Goal: Information Seeking & Learning: Learn about a topic

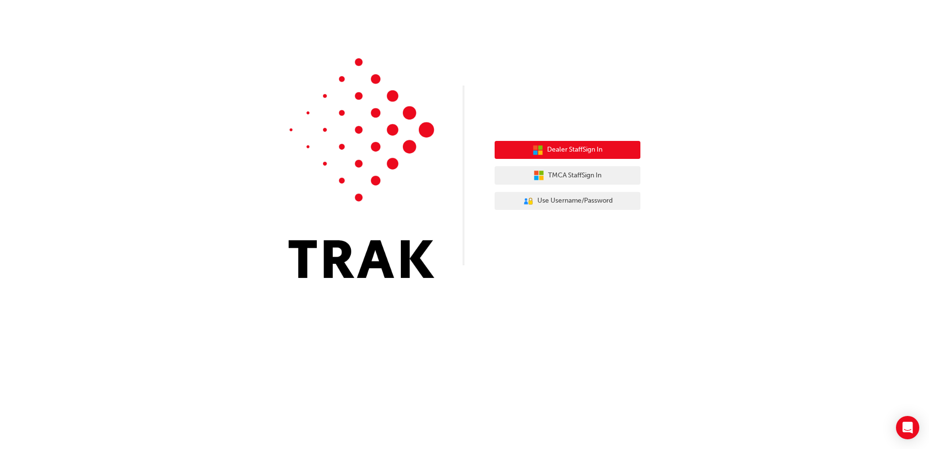
click at [614, 149] on button "Dealer Staff Sign In" at bounding box center [568, 150] width 146 height 18
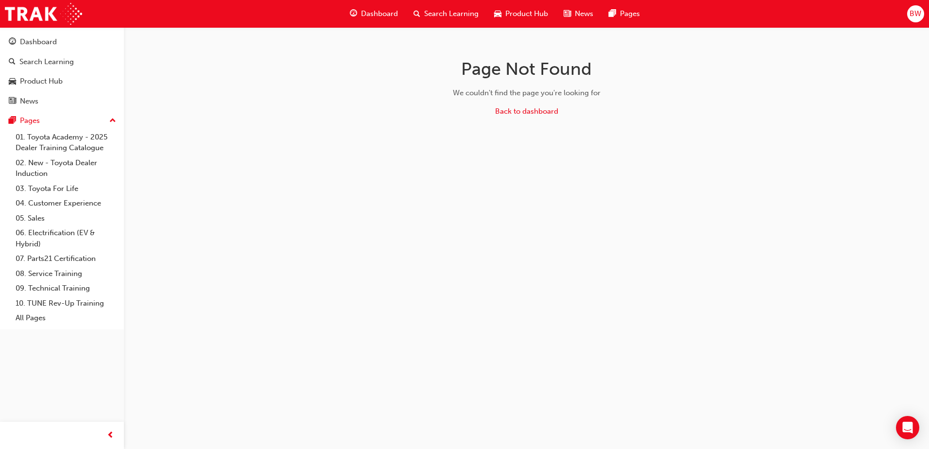
click at [381, 14] on span "Dashboard" at bounding box center [379, 13] width 37 height 11
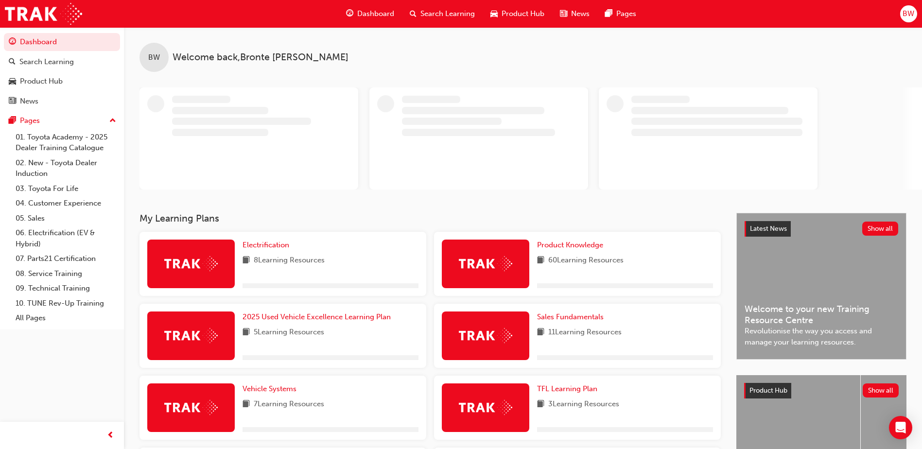
click at [437, 17] on span "Search Learning" at bounding box center [447, 13] width 54 height 11
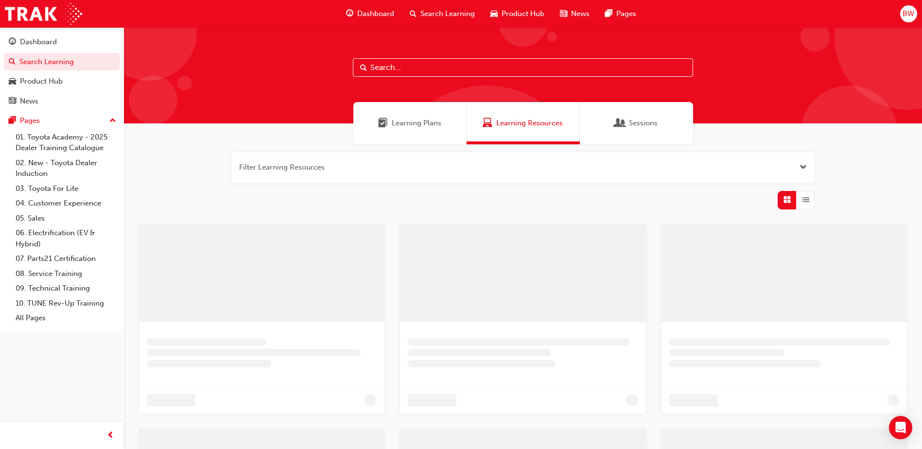
click at [392, 68] on input "text" at bounding box center [523, 67] width 340 height 18
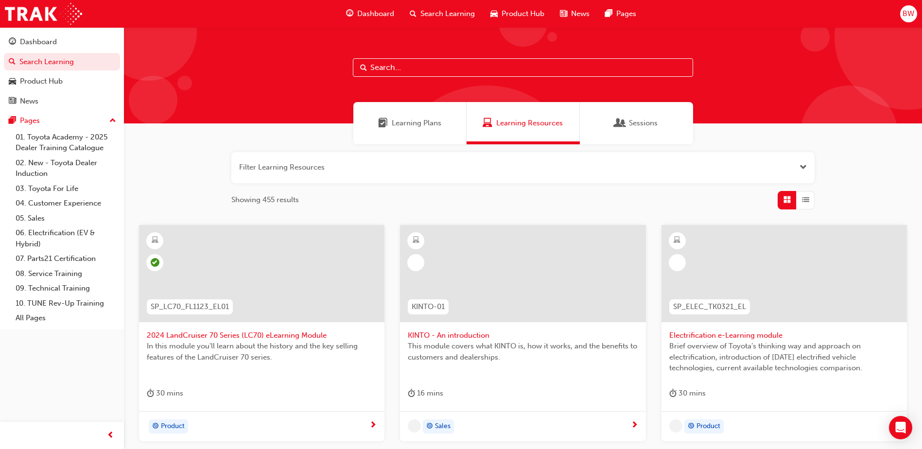
click at [386, 15] on span "Dashboard" at bounding box center [375, 13] width 37 height 11
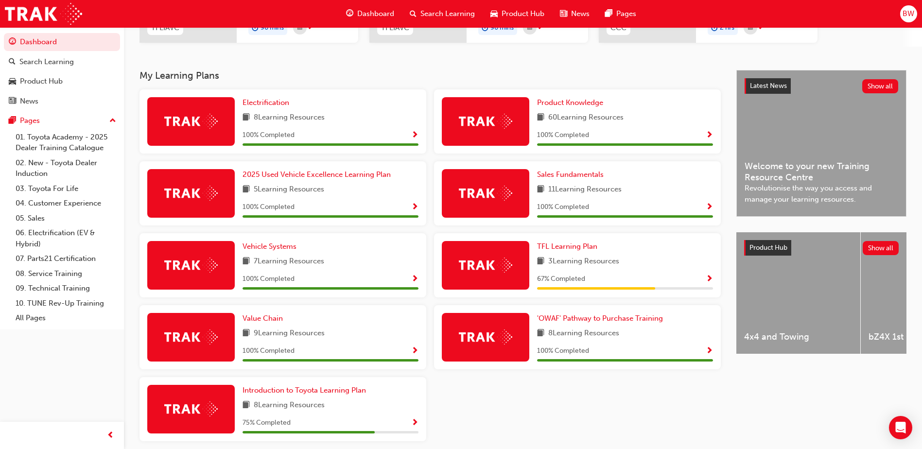
scroll to position [194, 0]
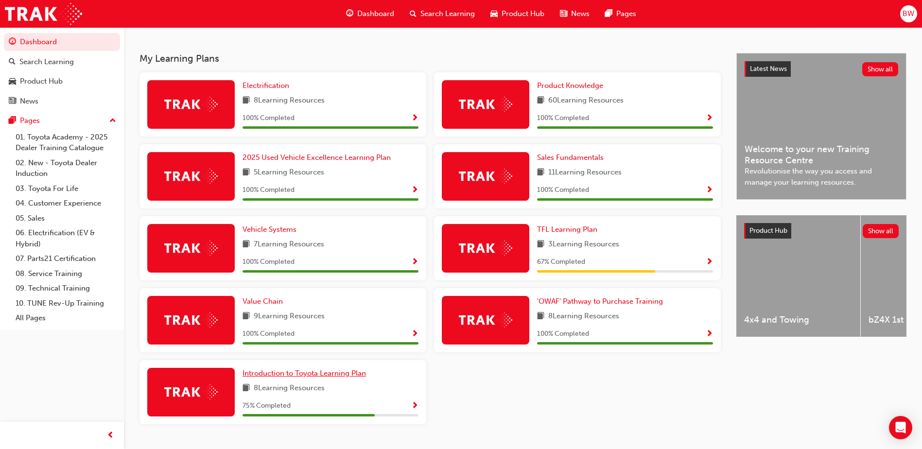
click at [313, 373] on span "Introduction to Toyota Learning Plan" at bounding box center [304, 373] width 123 height 9
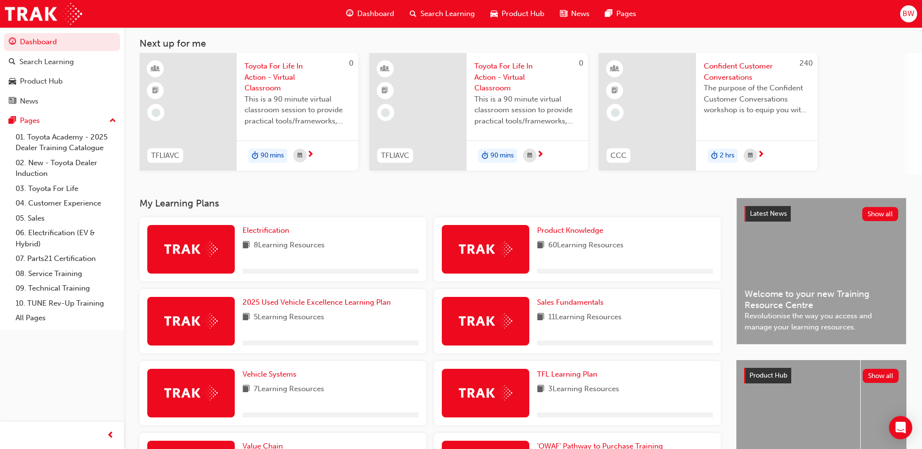
scroll to position [217, 0]
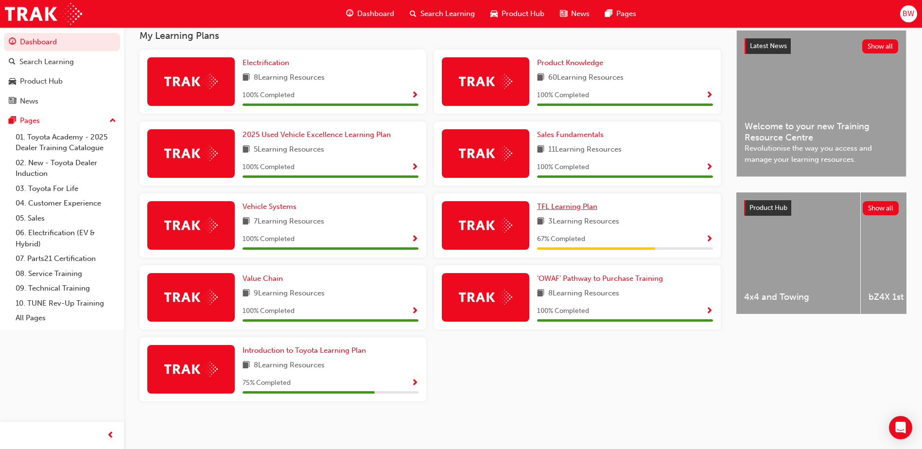
click at [598, 210] on link "TFL Learning Plan" at bounding box center [569, 206] width 64 height 11
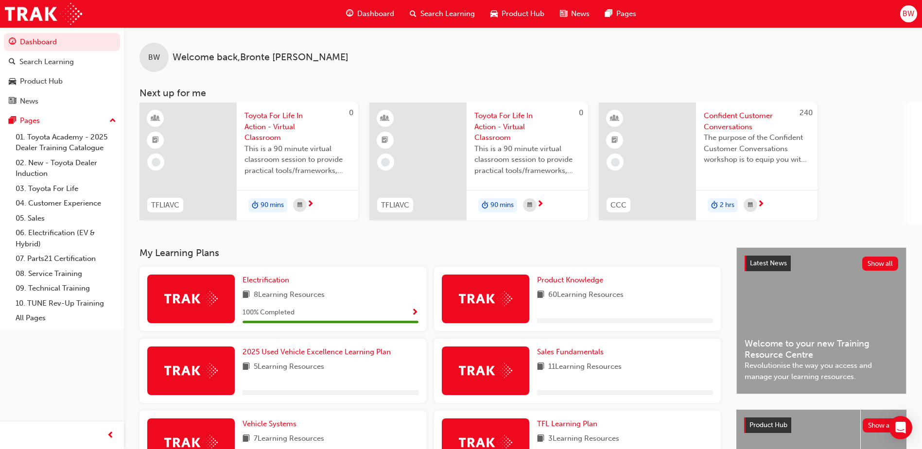
click at [371, 15] on span "Dashboard" at bounding box center [375, 13] width 37 height 11
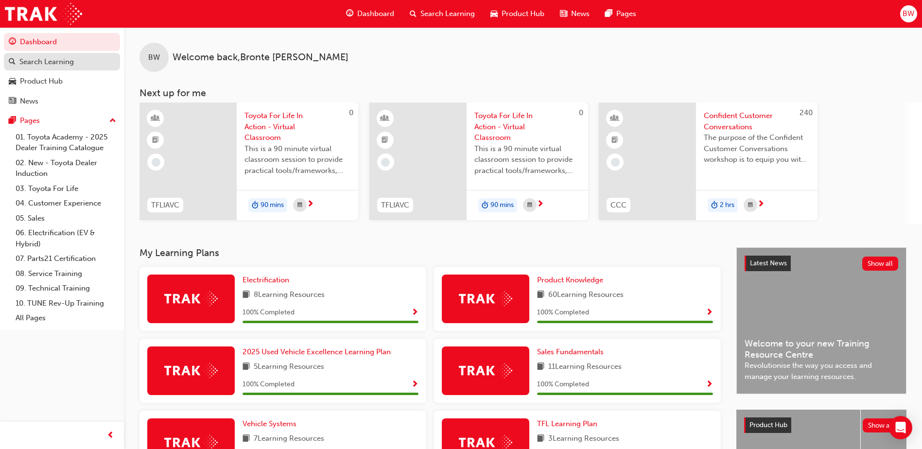
click at [52, 62] on div "Search Learning" at bounding box center [46, 61] width 54 height 11
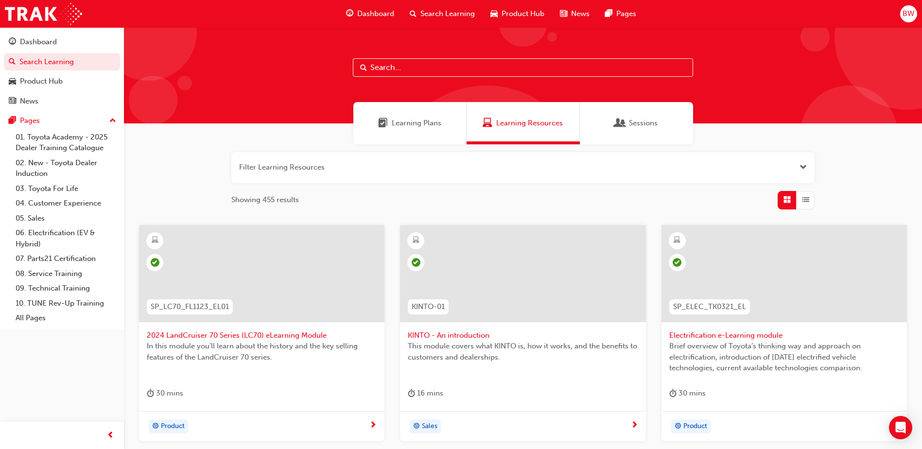
click at [375, 67] on input "text" at bounding box center [523, 67] width 340 height 18
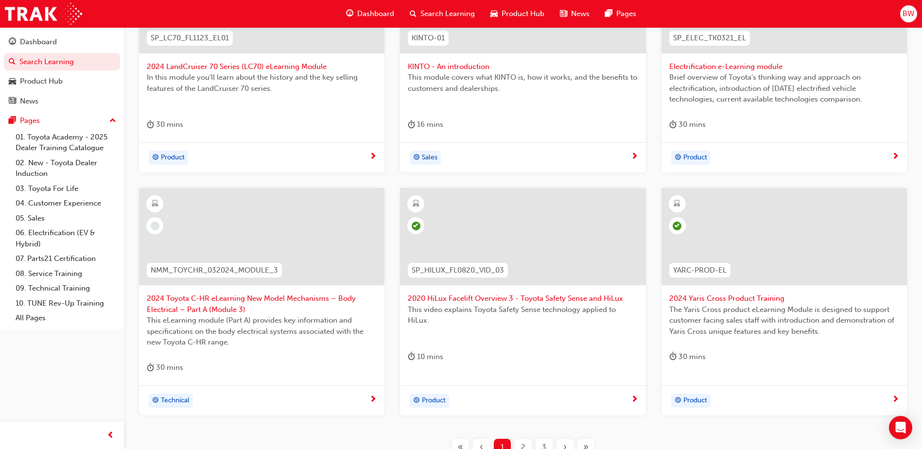
scroll to position [292, 0]
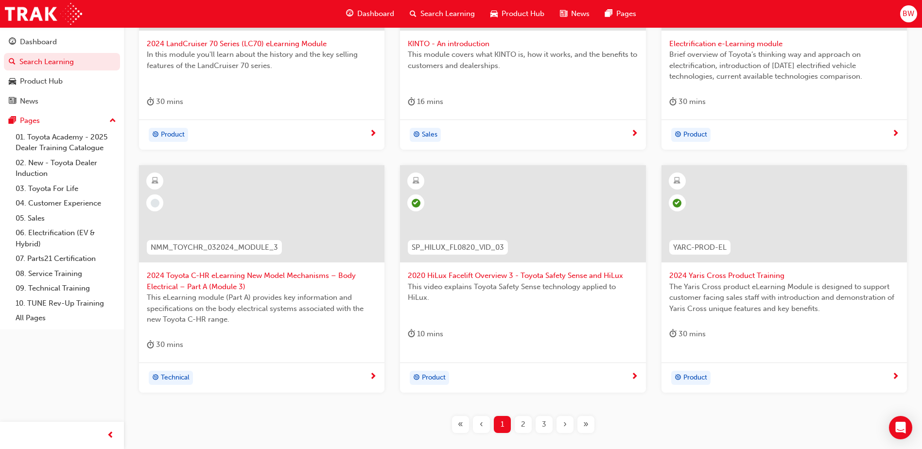
click at [523, 427] on span "2" at bounding box center [523, 424] width 4 height 11
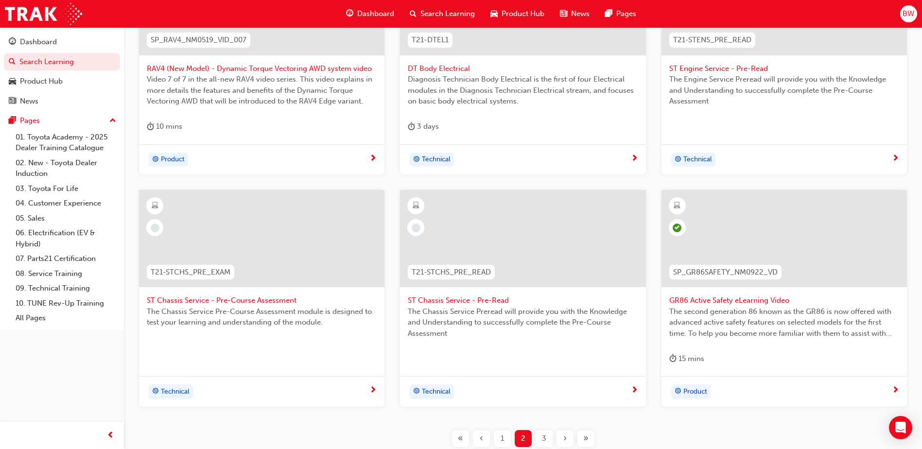
scroll to position [340, 0]
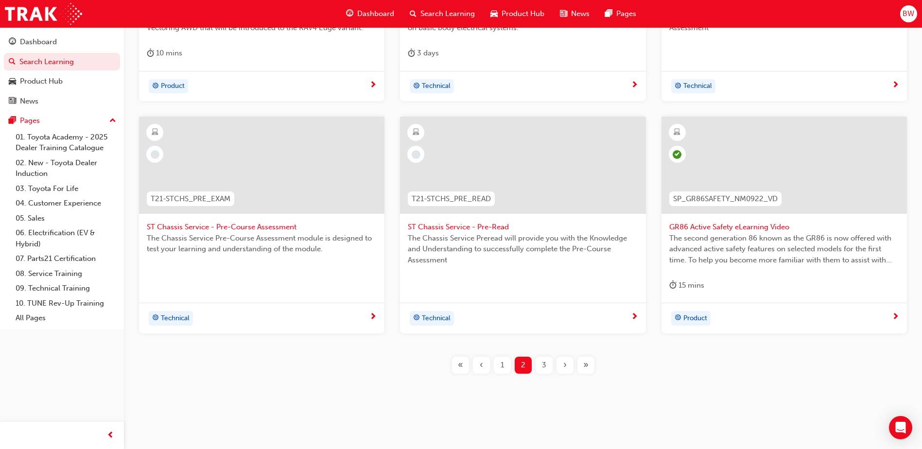
click at [542, 363] on span "3" at bounding box center [544, 365] width 4 height 11
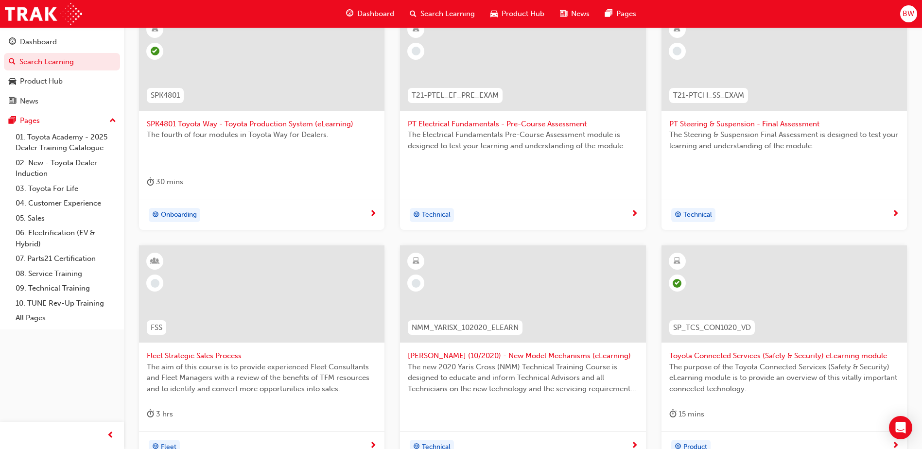
scroll to position [340, 0]
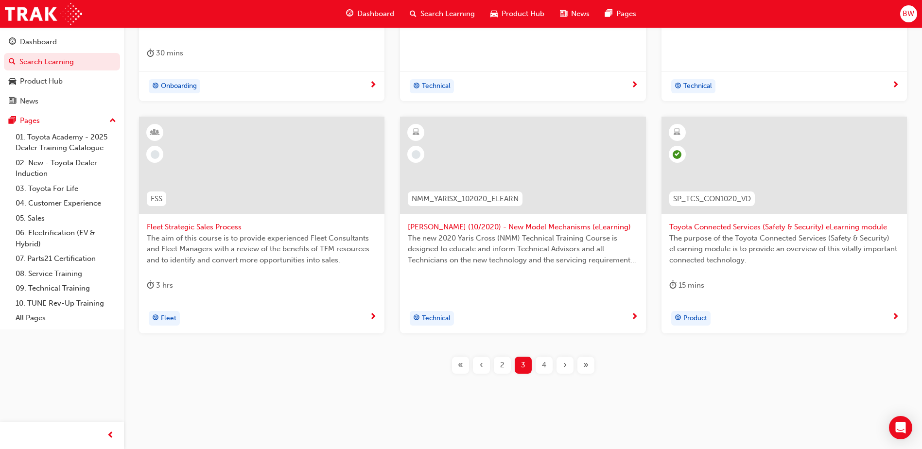
click at [544, 364] on span "4" at bounding box center [544, 365] width 4 height 11
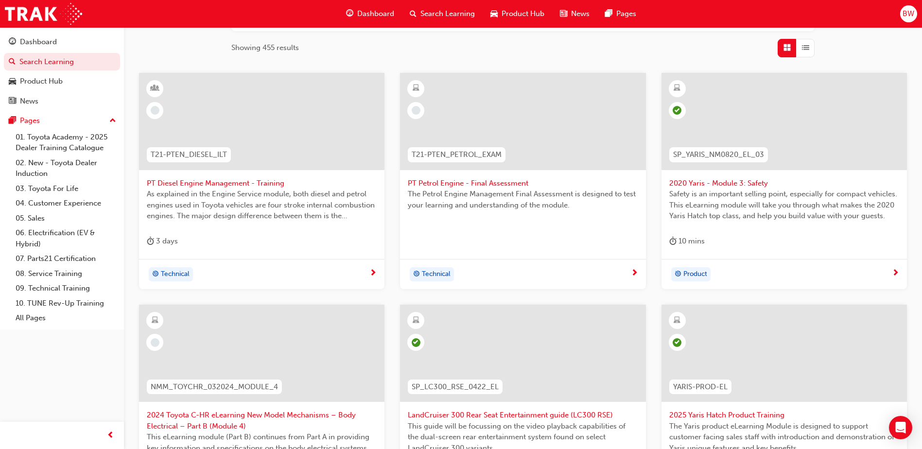
scroll to position [146, 0]
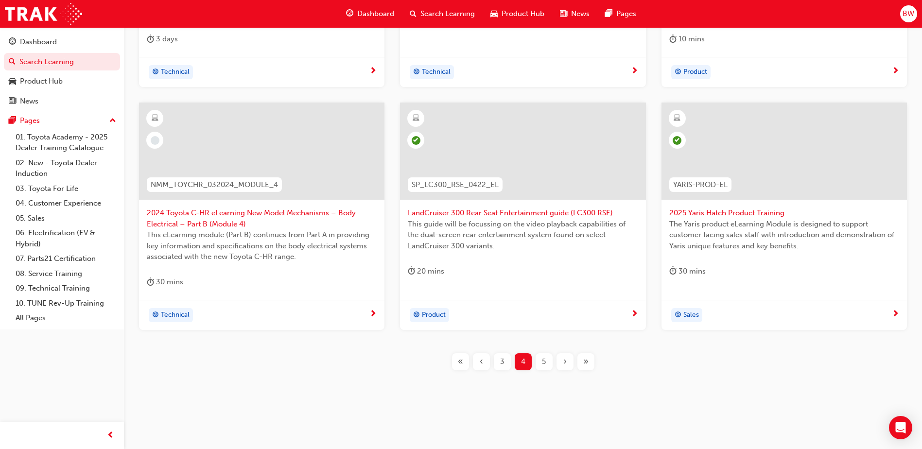
click at [509, 366] on div "3" at bounding box center [502, 361] width 17 height 17
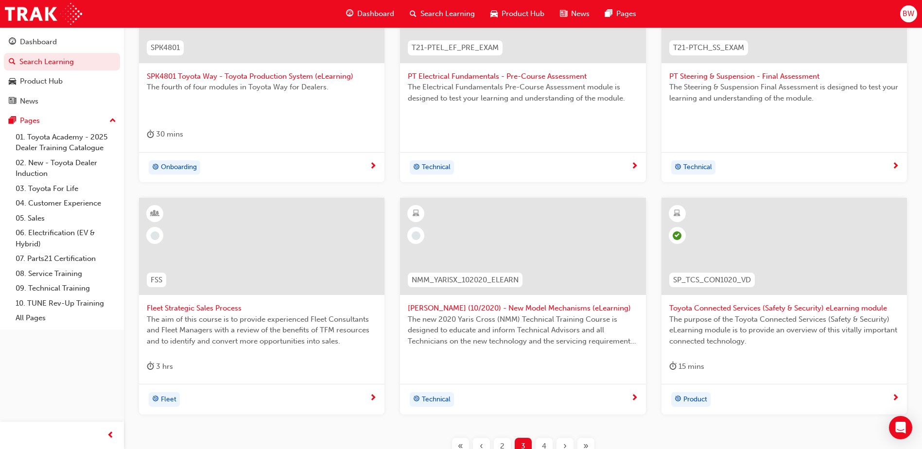
scroll to position [344, 0]
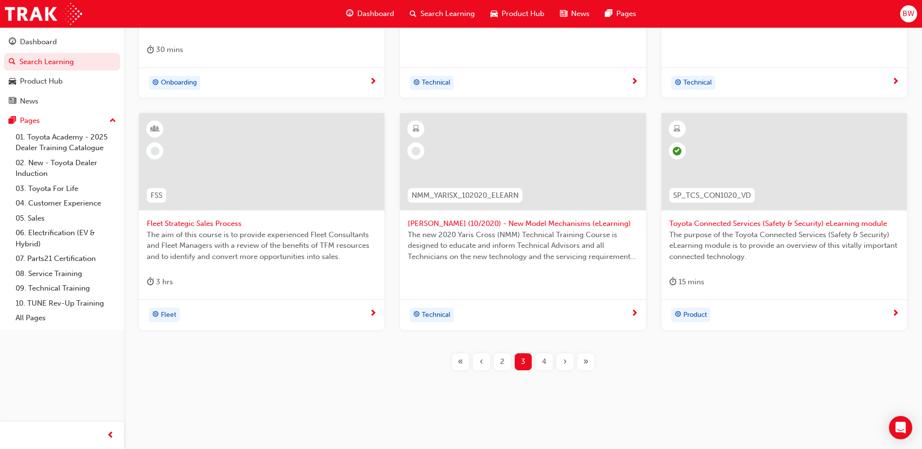
click at [499, 366] on div "2" at bounding box center [502, 361] width 17 height 17
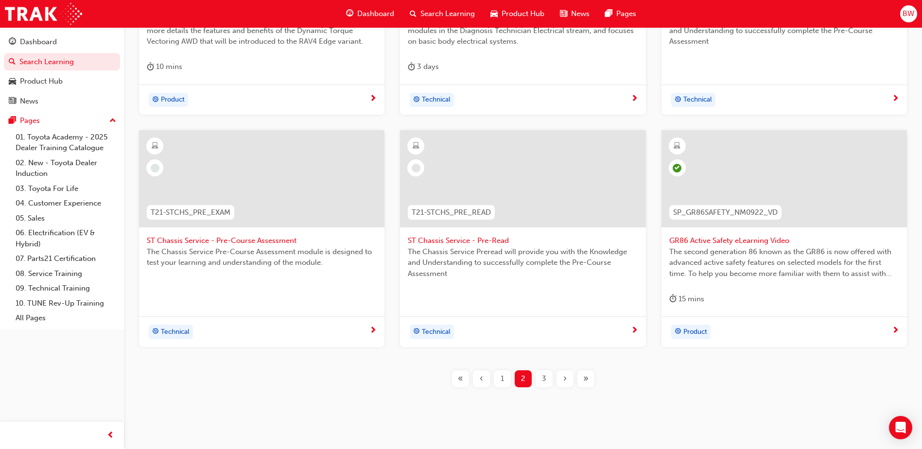
scroll to position [344, 0]
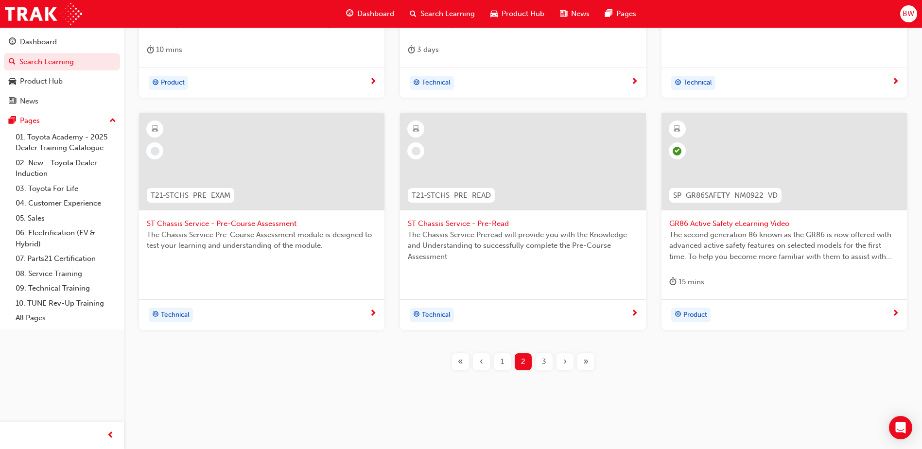
click at [504, 360] on div "1" at bounding box center [502, 361] width 17 height 17
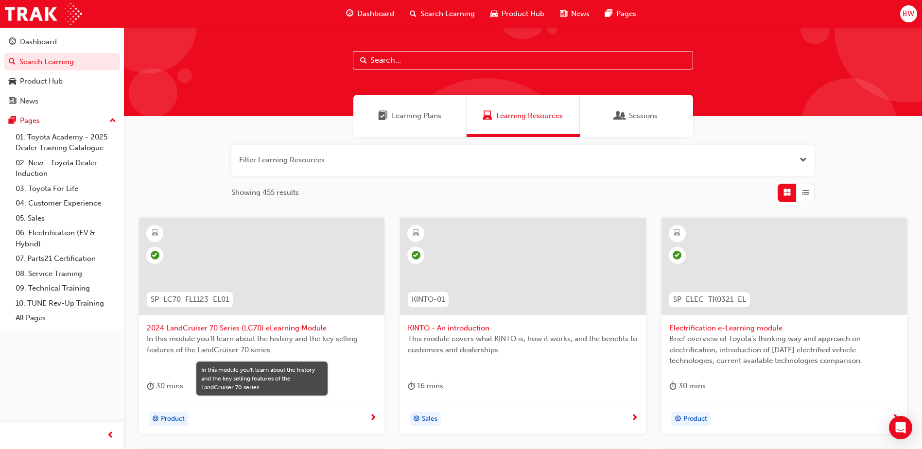
scroll to position [3, 0]
